Goal: Task Accomplishment & Management: Use online tool/utility

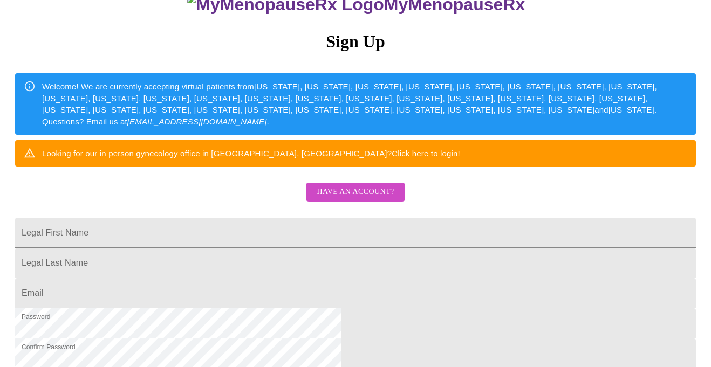
scroll to position [157, 0]
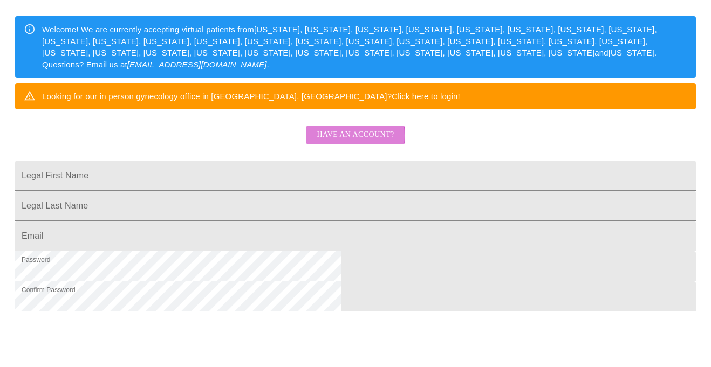
click at [334, 142] on span "Have an account?" at bounding box center [354, 134] width 77 height 13
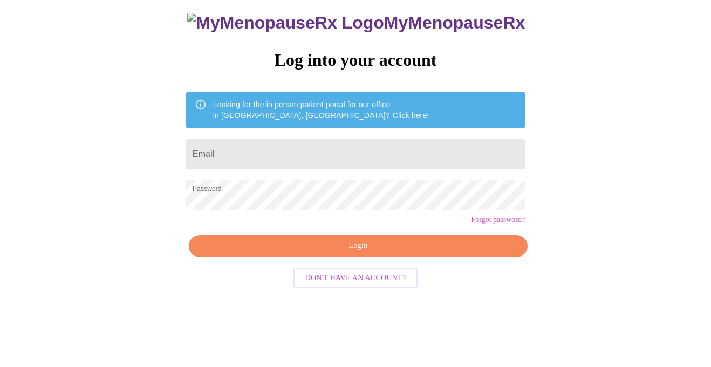
scroll to position [28, 0]
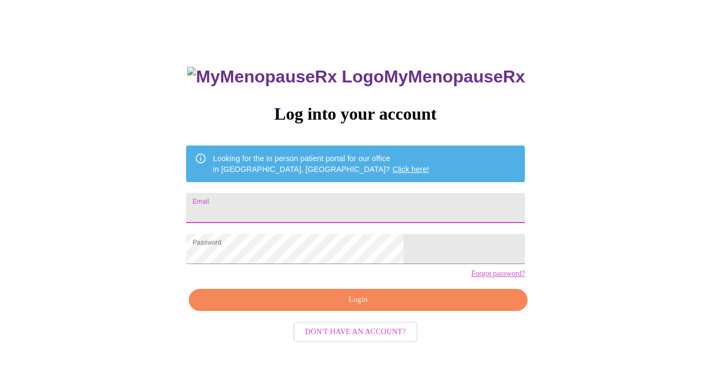
click at [328, 207] on input "Email" at bounding box center [355, 208] width 339 height 30
type input "[EMAIL_ADDRESS][DOMAIN_NAME]"
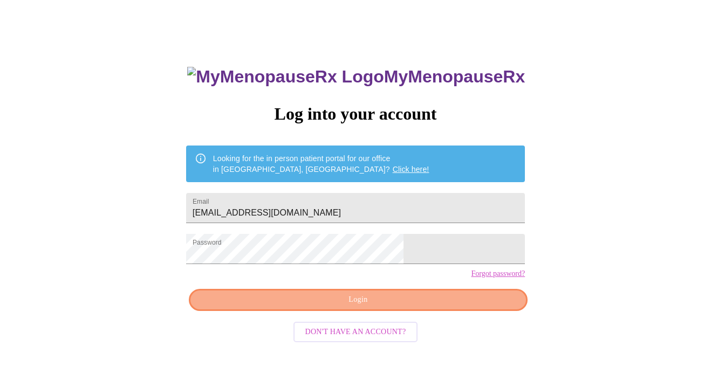
click at [419, 311] on button "Login" at bounding box center [358, 300] width 339 height 22
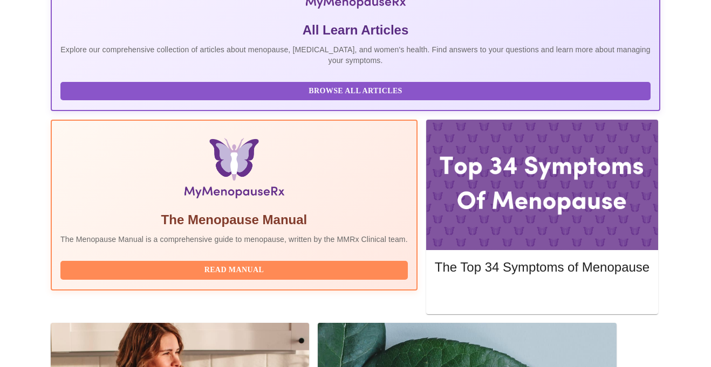
scroll to position [254, 0]
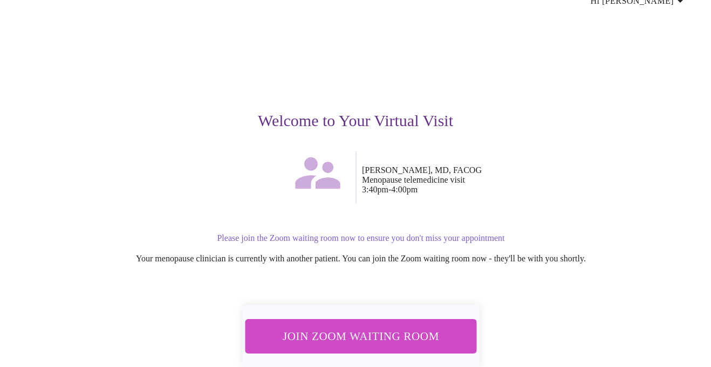
scroll to position [63, 0]
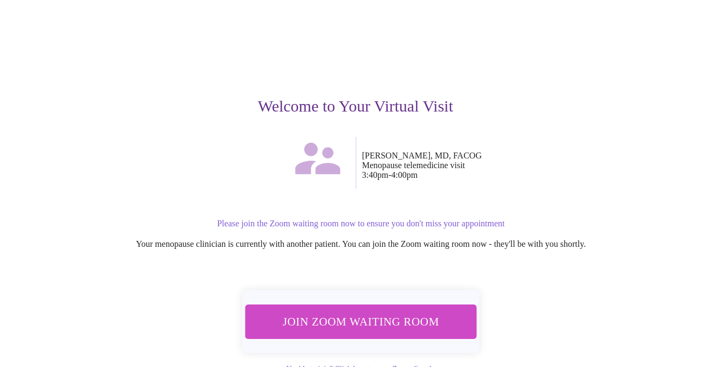
click at [436, 312] on span "Join Zoom Waiting Room" at bounding box center [360, 322] width 203 height 20
